Goal: Check status: Check status

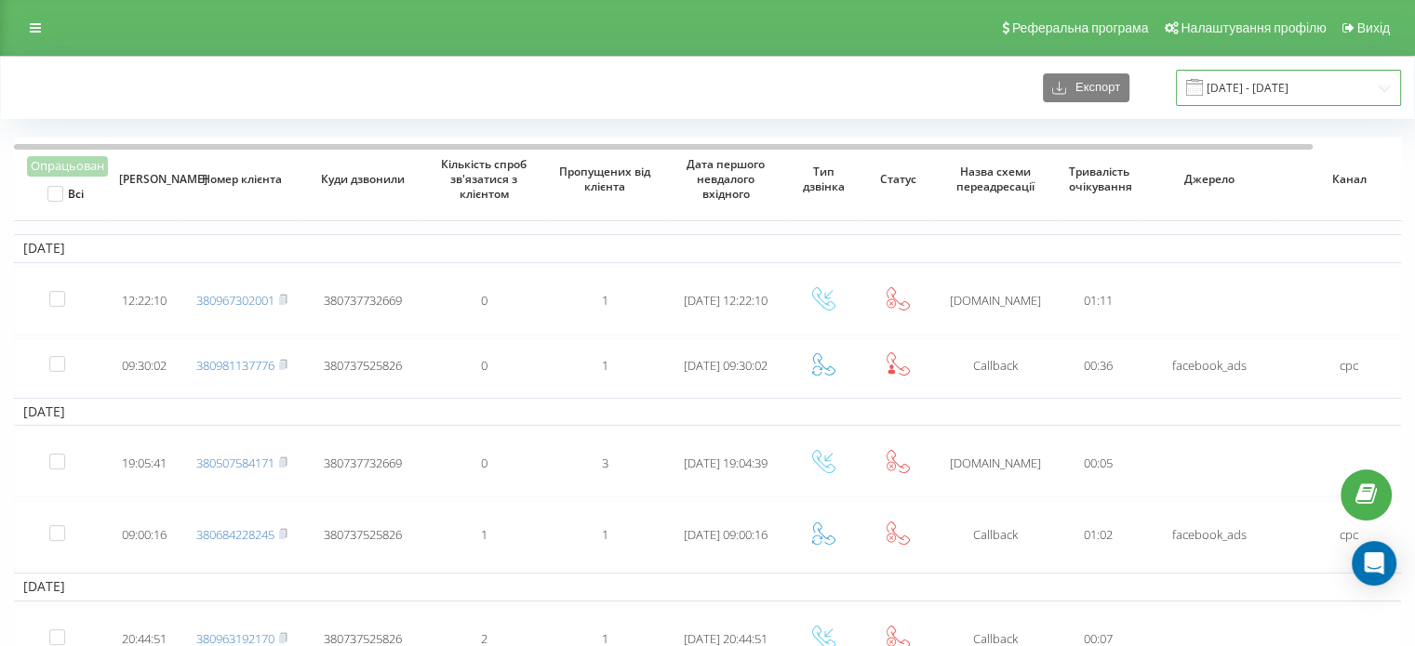
click at [1321, 101] on input "01.07.2024 - 01.08.2024" at bounding box center [1288, 88] width 225 height 36
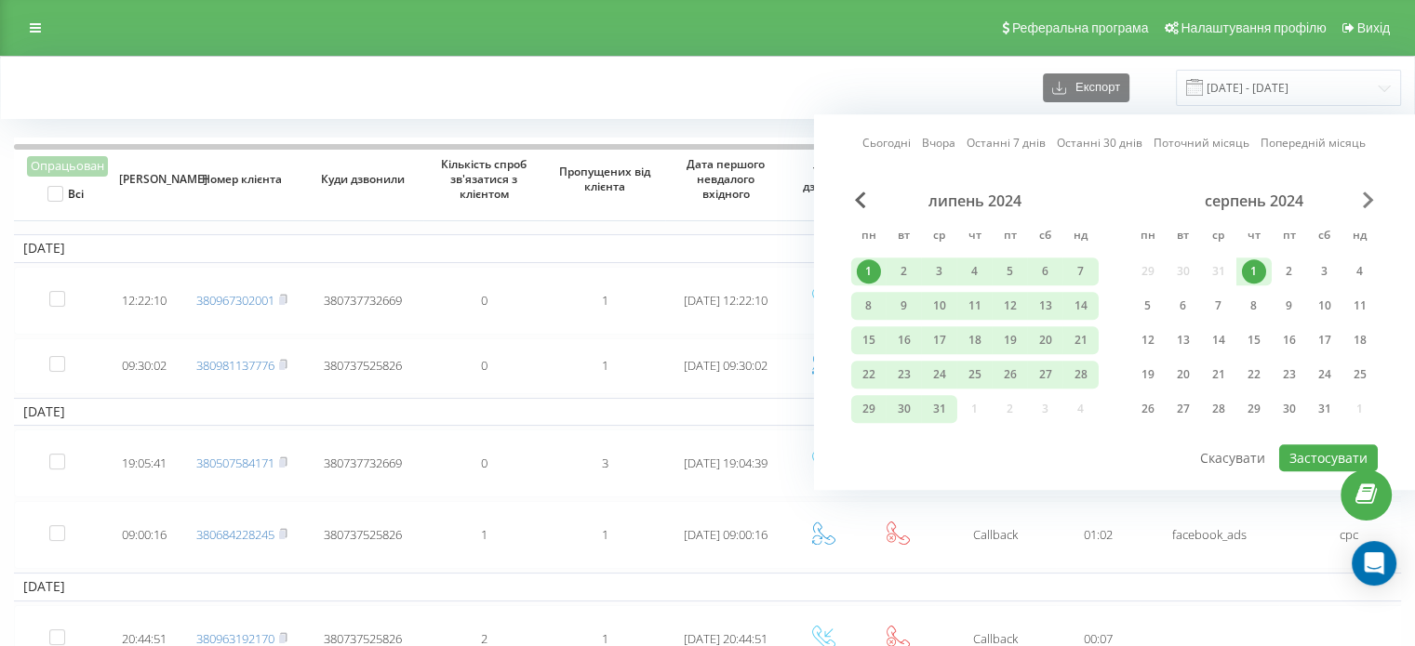
click at [1362, 199] on span "Next Month" at bounding box center [1367, 200] width 11 height 17
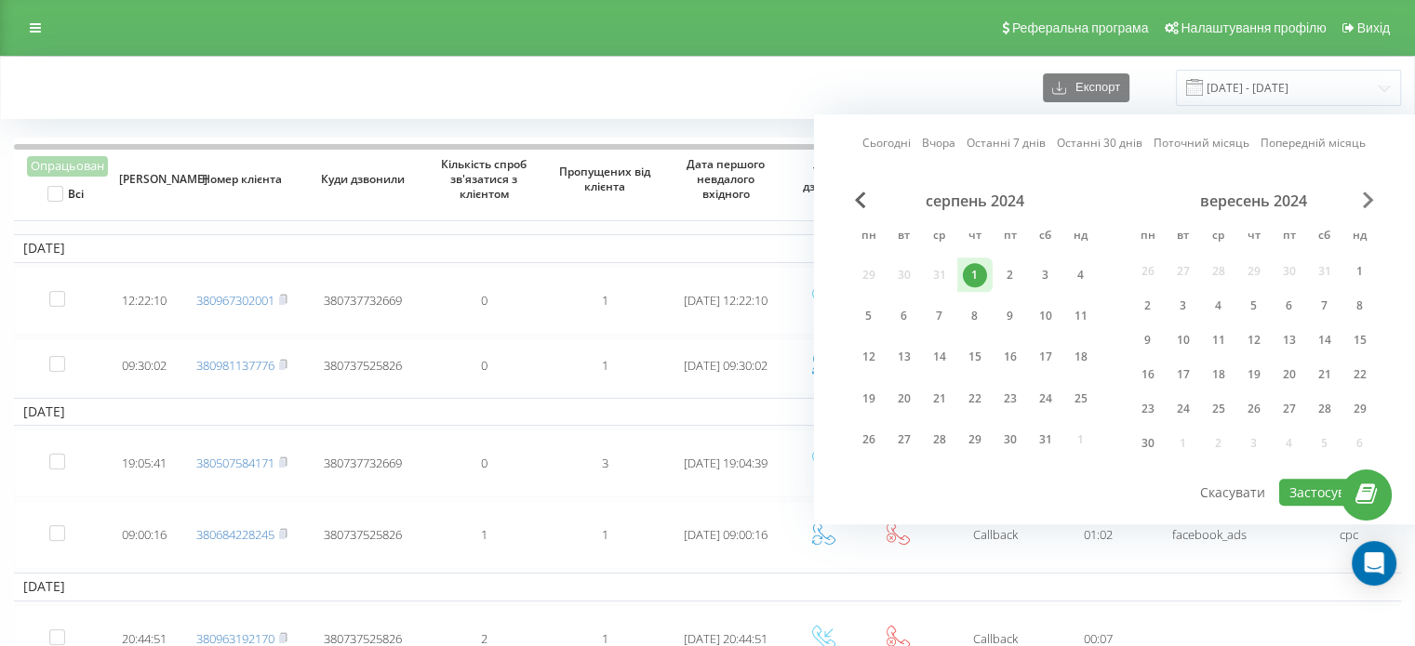
click at [1362, 200] on span "Next Month" at bounding box center [1367, 200] width 11 height 17
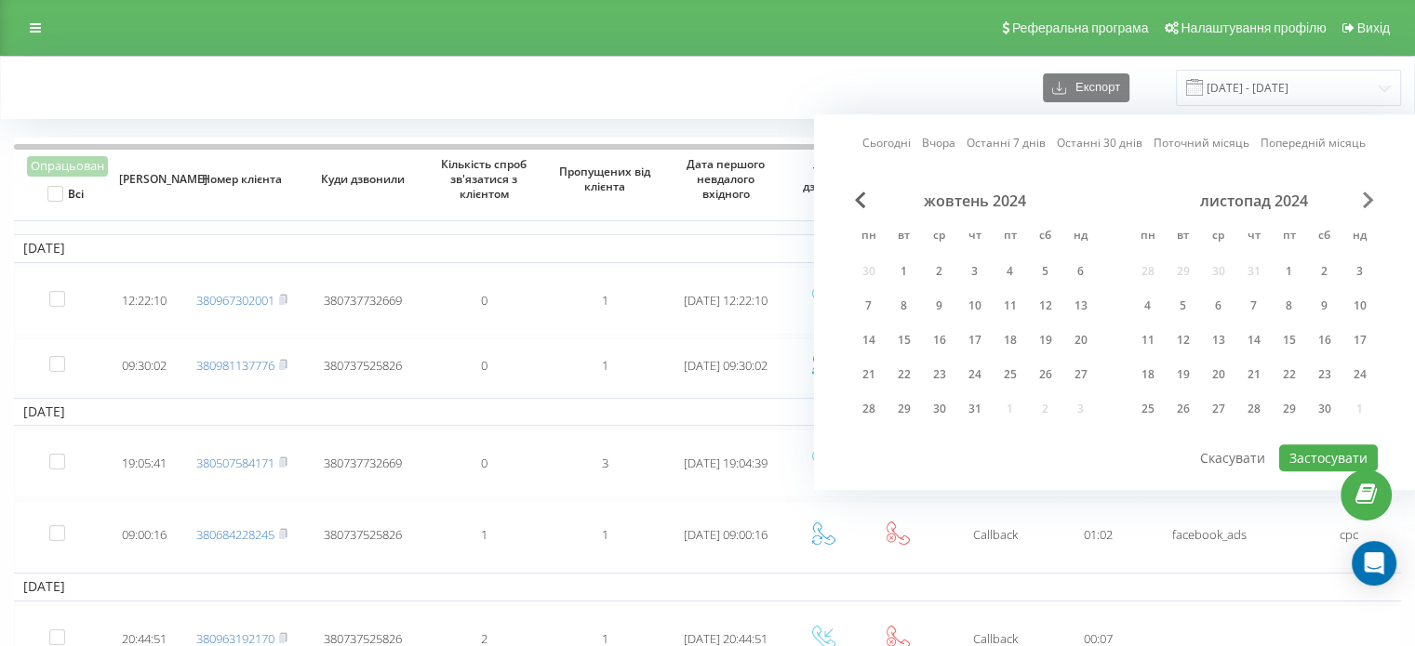
click at [1362, 200] on span "Next Month" at bounding box center [1367, 200] width 11 height 17
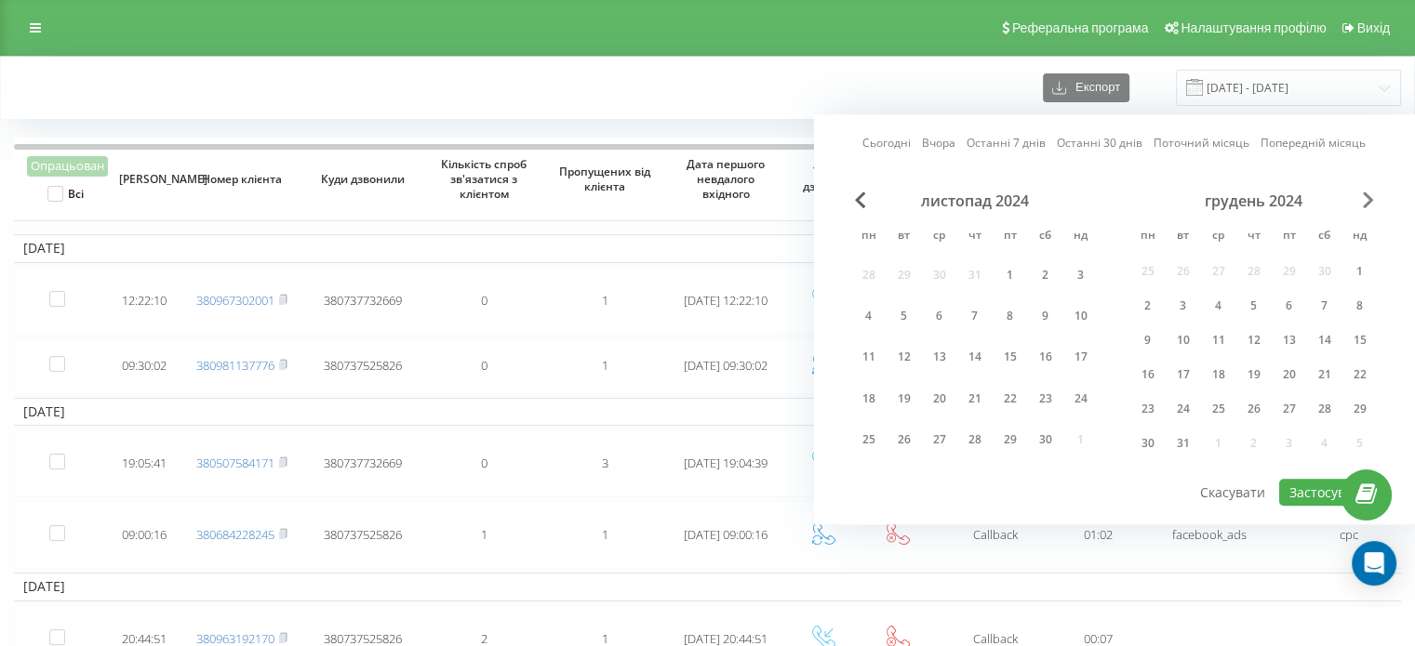
click at [1362, 200] on span "Next Month" at bounding box center [1367, 200] width 11 height 17
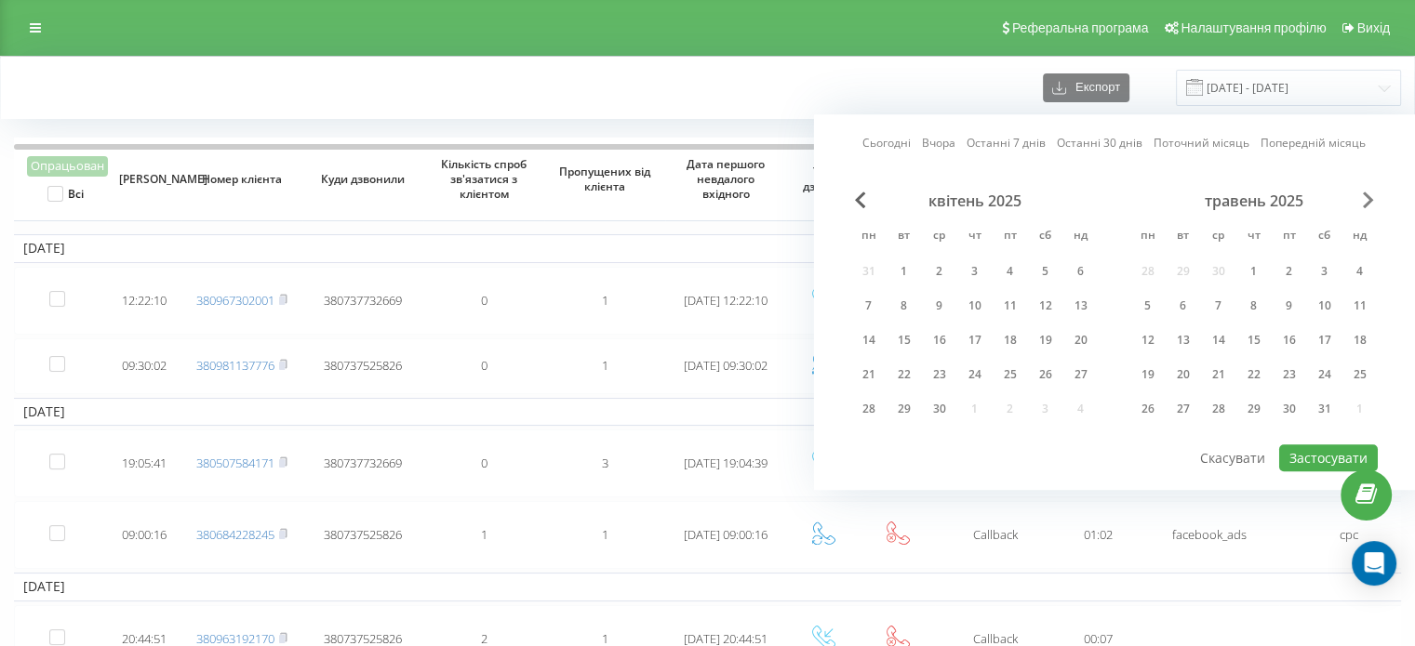
click at [1362, 200] on span "Next Month" at bounding box center [1367, 200] width 11 height 17
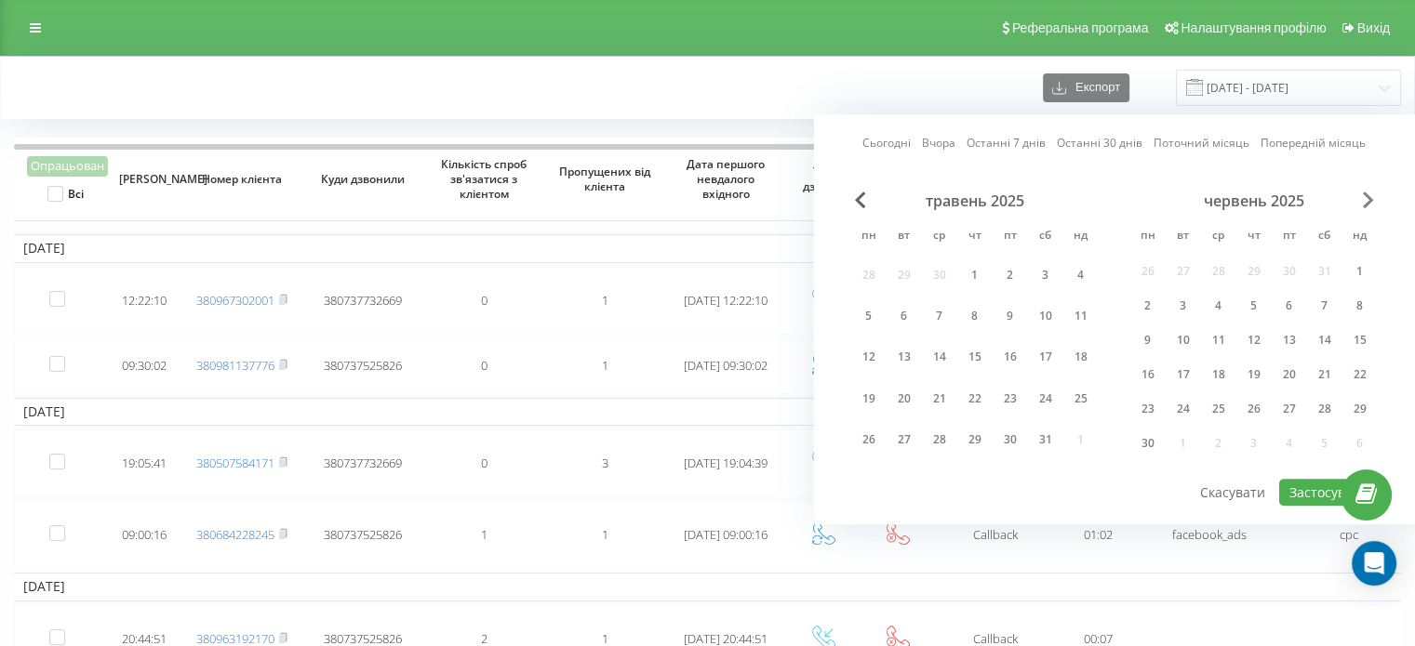
click at [1362, 200] on span "Next Month" at bounding box center [1367, 200] width 11 height 17
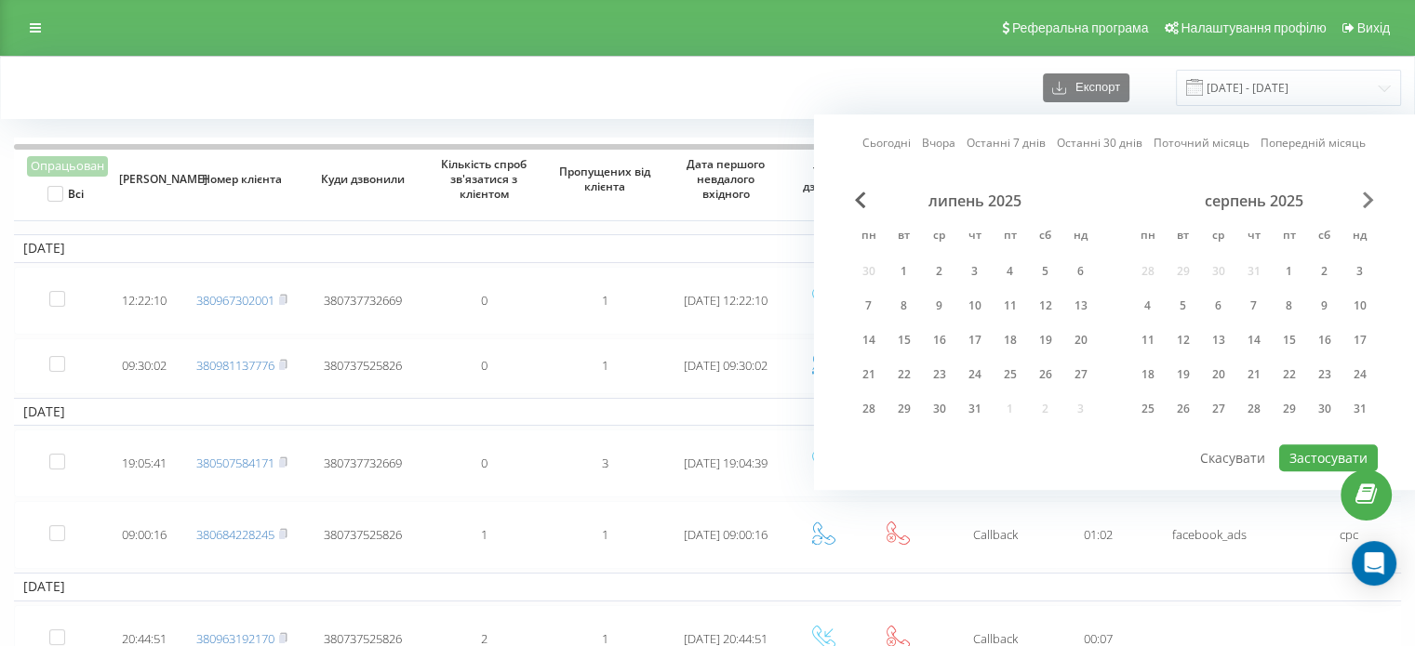
click at [1362, 200] on span "Next Month" at bounding box center [1367, 200] width 11 height 17
click at [872, 375] on div "22" at bounding box center [869, 375] width 24 height 24
click at [897, 379] on div "23" at bounding box center [904, 375] width 24 height 24
click at [1313, 456] on button "Застосувати" at bounding box center [1328, 458] width 99 height 27
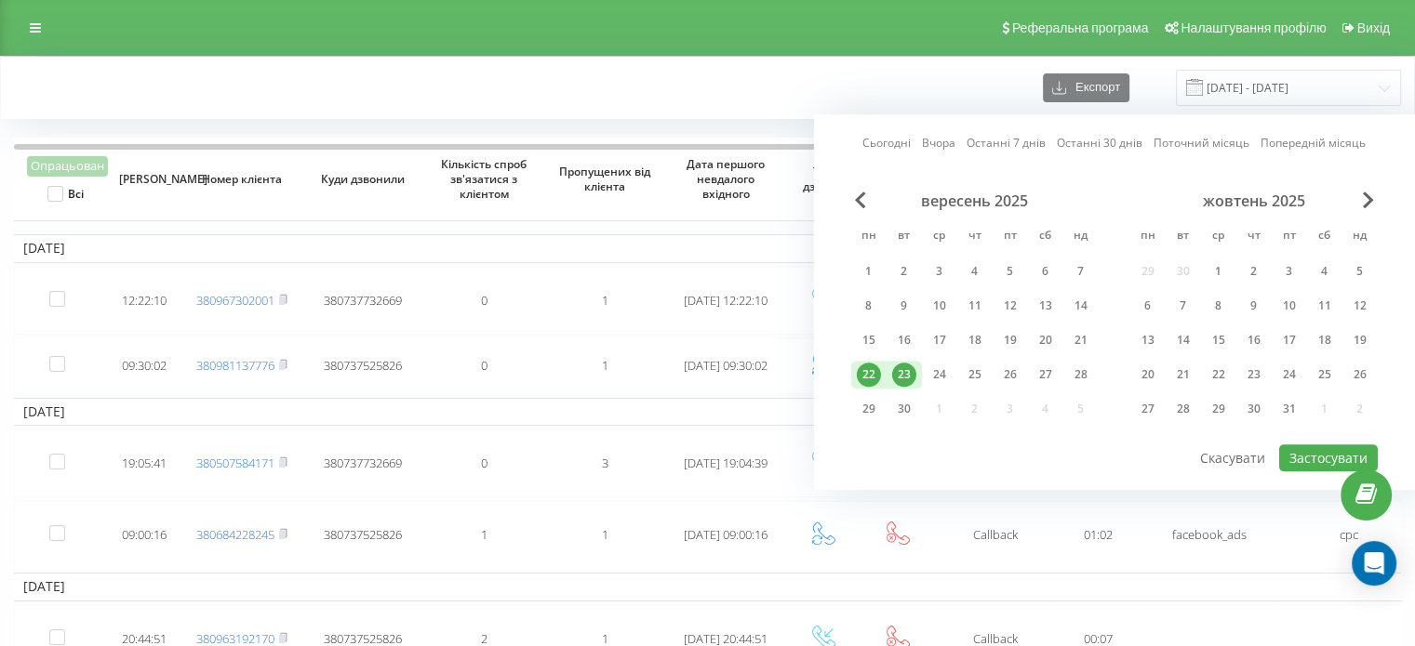
type input "[DATE] - [DATE]"
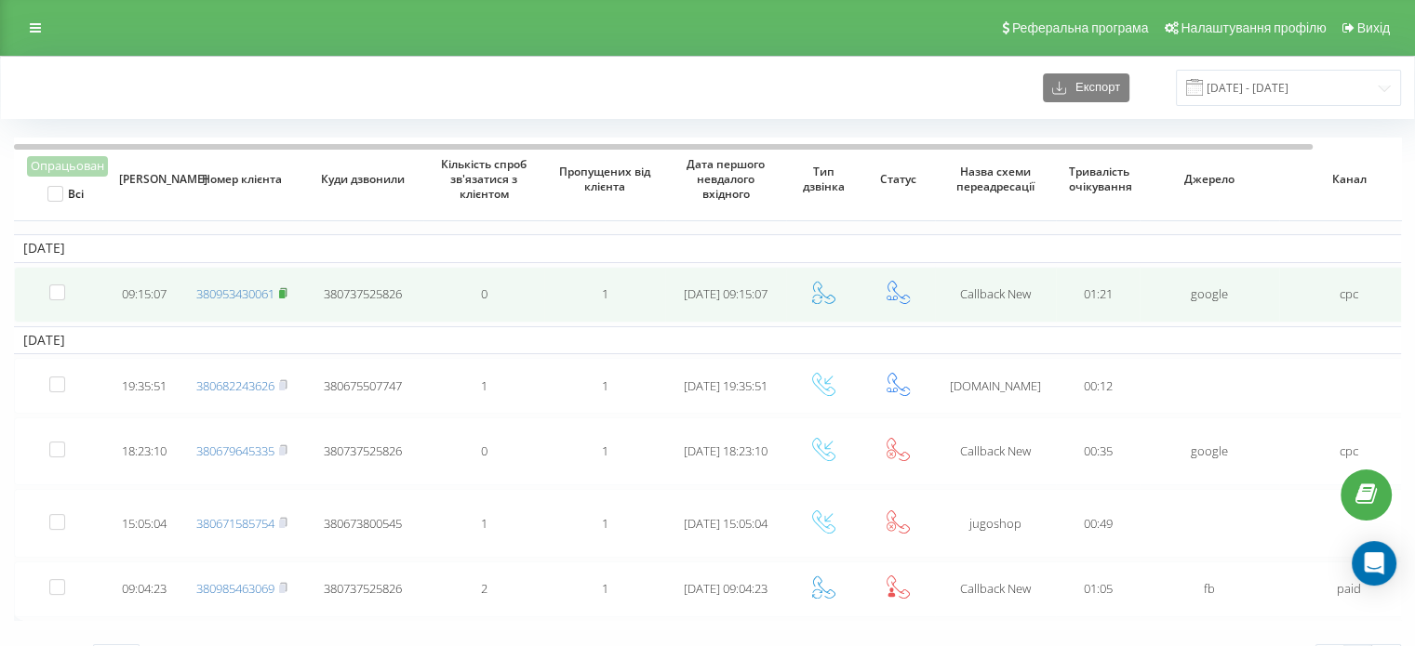
click at [287, 291] on icon at bounding box center [283, 292] width 8 height 11
